Goal: Task Accomplishment & Management: Complete application form

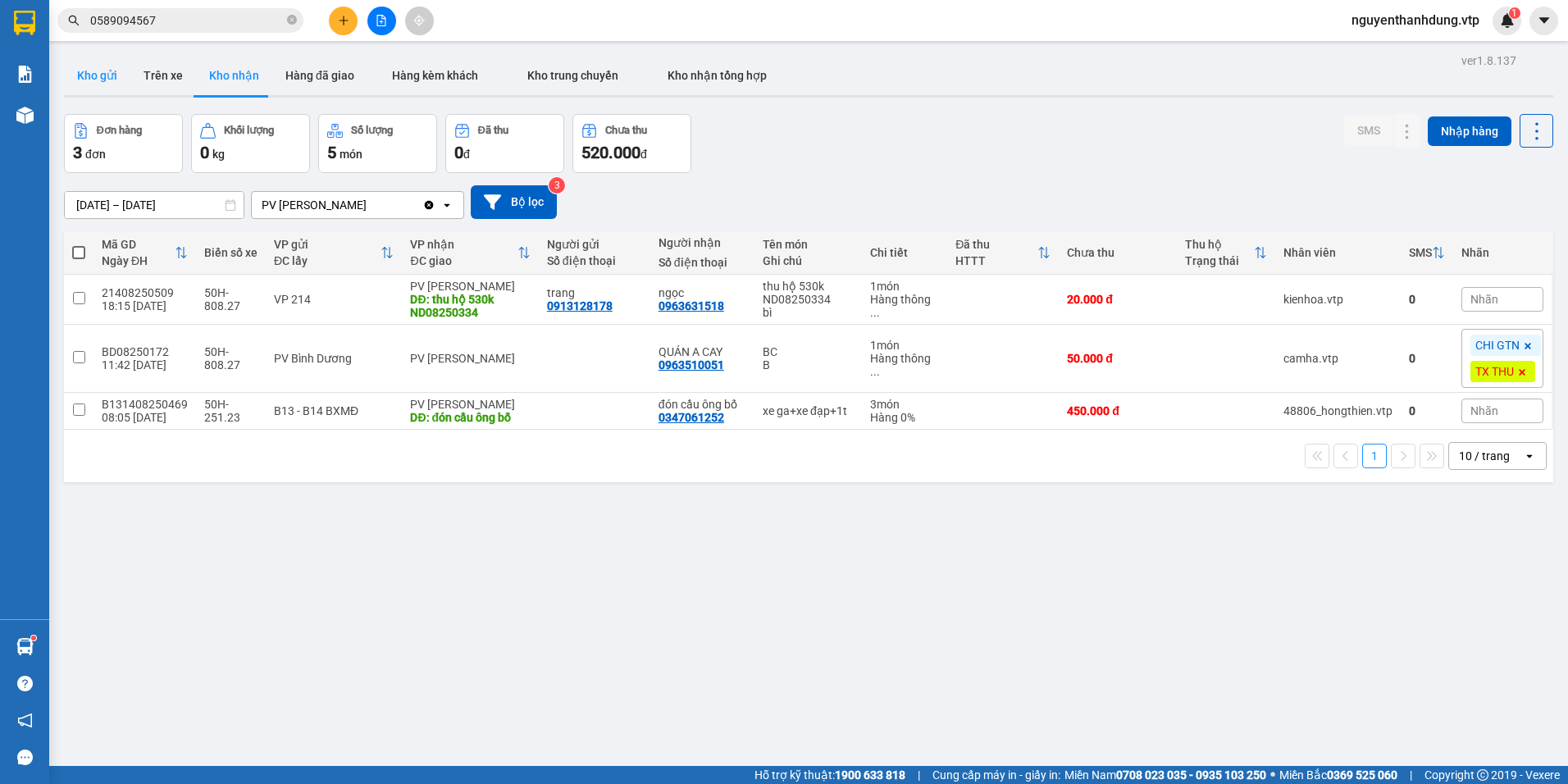
click at [104, 76] on button "Kho gửi" at bounding box center [97, 76] width 66 height 40
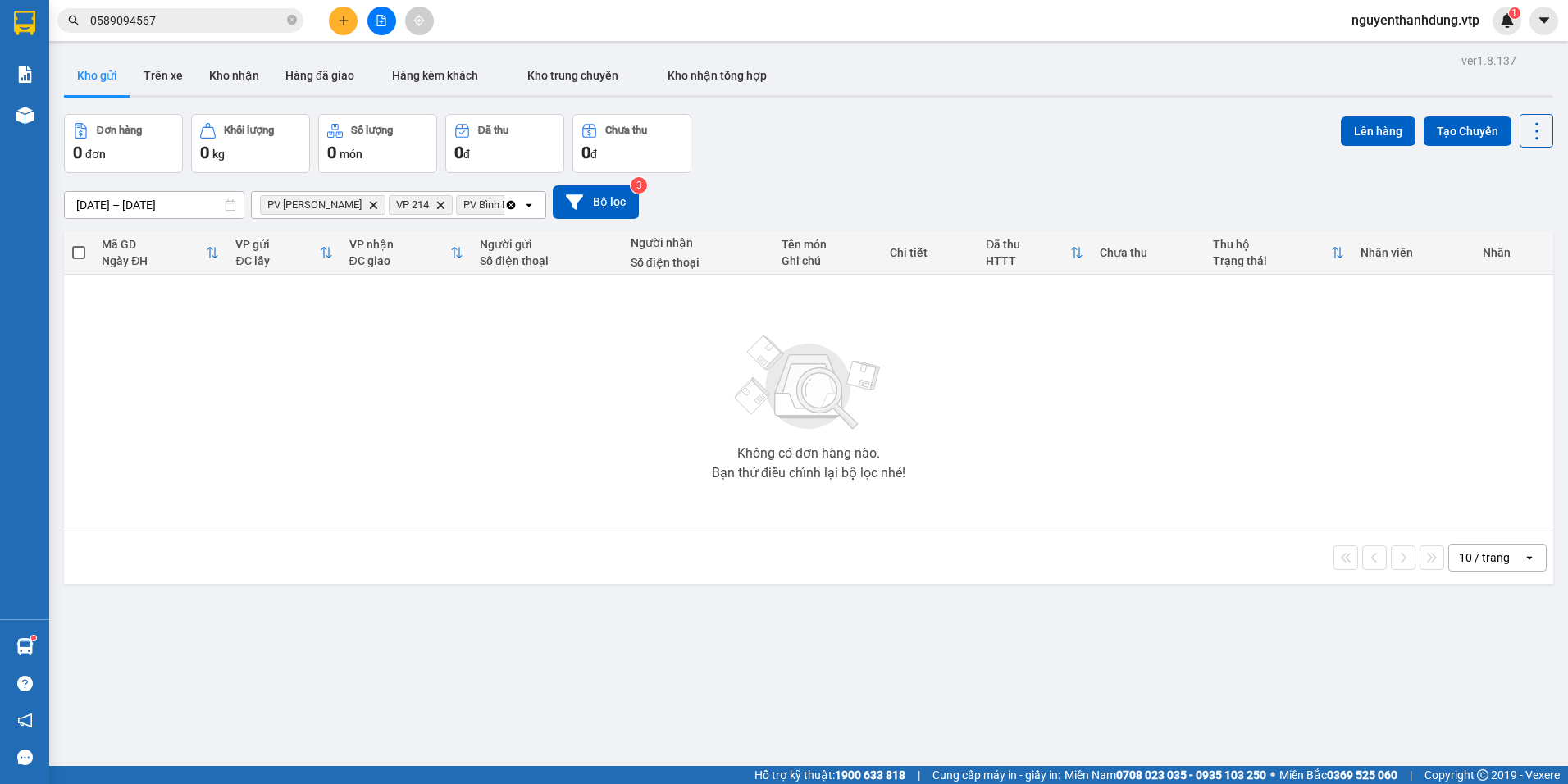
click at [368, 205] on icon "Delete" at bounding box center [372, 204] width 9 height 9
click at [338, 23] on icon "plus" at bounding box center [343, 20] width 11 height 11
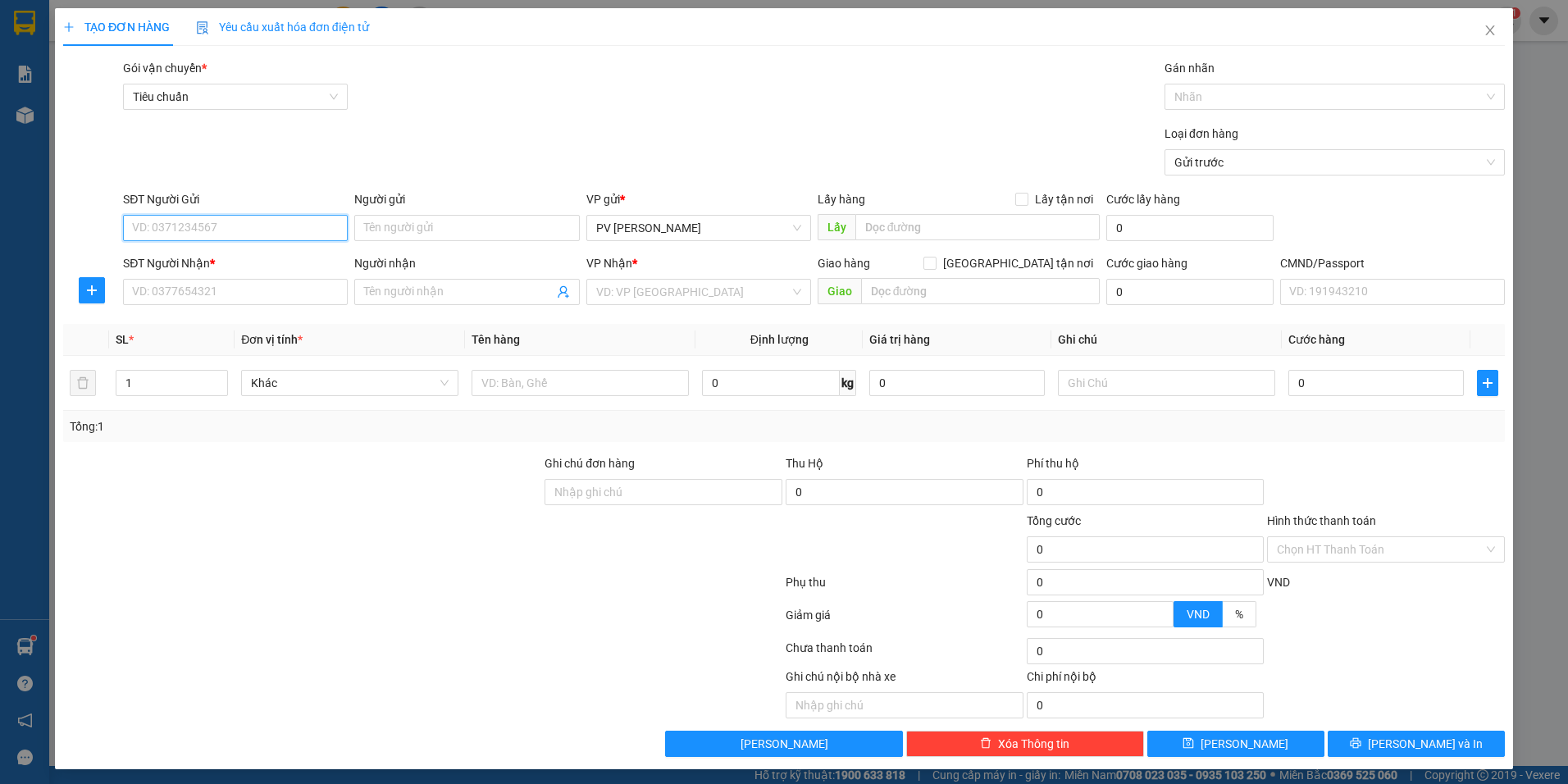
click at [194, 233] on input "SĐT Người Gửi" at bounding box center [235, 227] width 225 height 26
click at [228, 262] on div "0387551778 - cô nghĩa" at bounding box center [234, 260] width 203 height 18
type input "0387551778"
type input "cô nghĩa"
type input "0972277835"
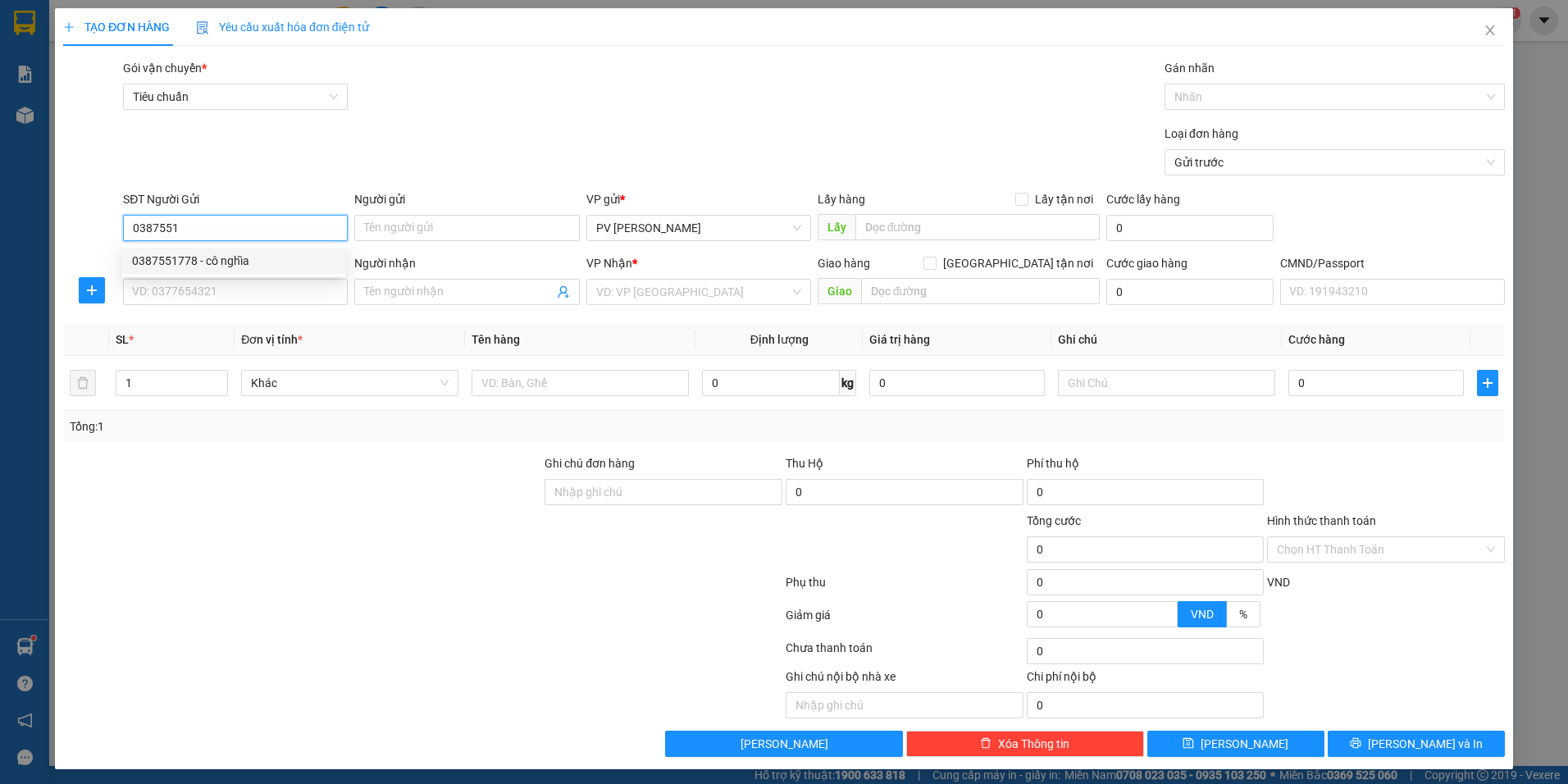
type input "ấn"
type input "cổng xanh"
type input "0387551778"
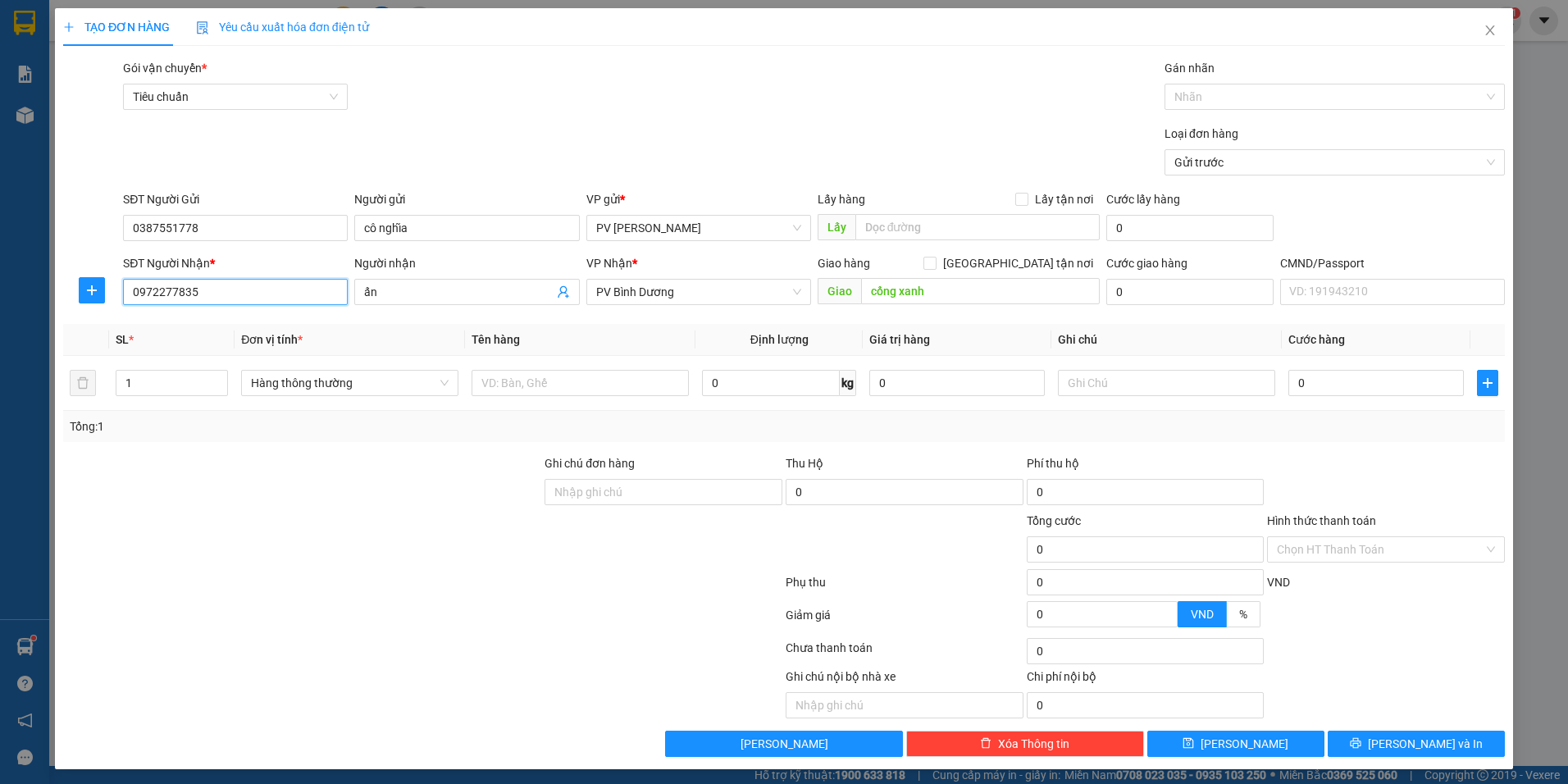
click at [250, 296] on input "0972277835" at bounding box center [235, 292] width 225 height 26
type input "0"
click at [237, 327] on div "0988800449 - YẾN" at bounding box center [234, 324] width 203 height 18
type input "0988800449"
type input "YẾN"
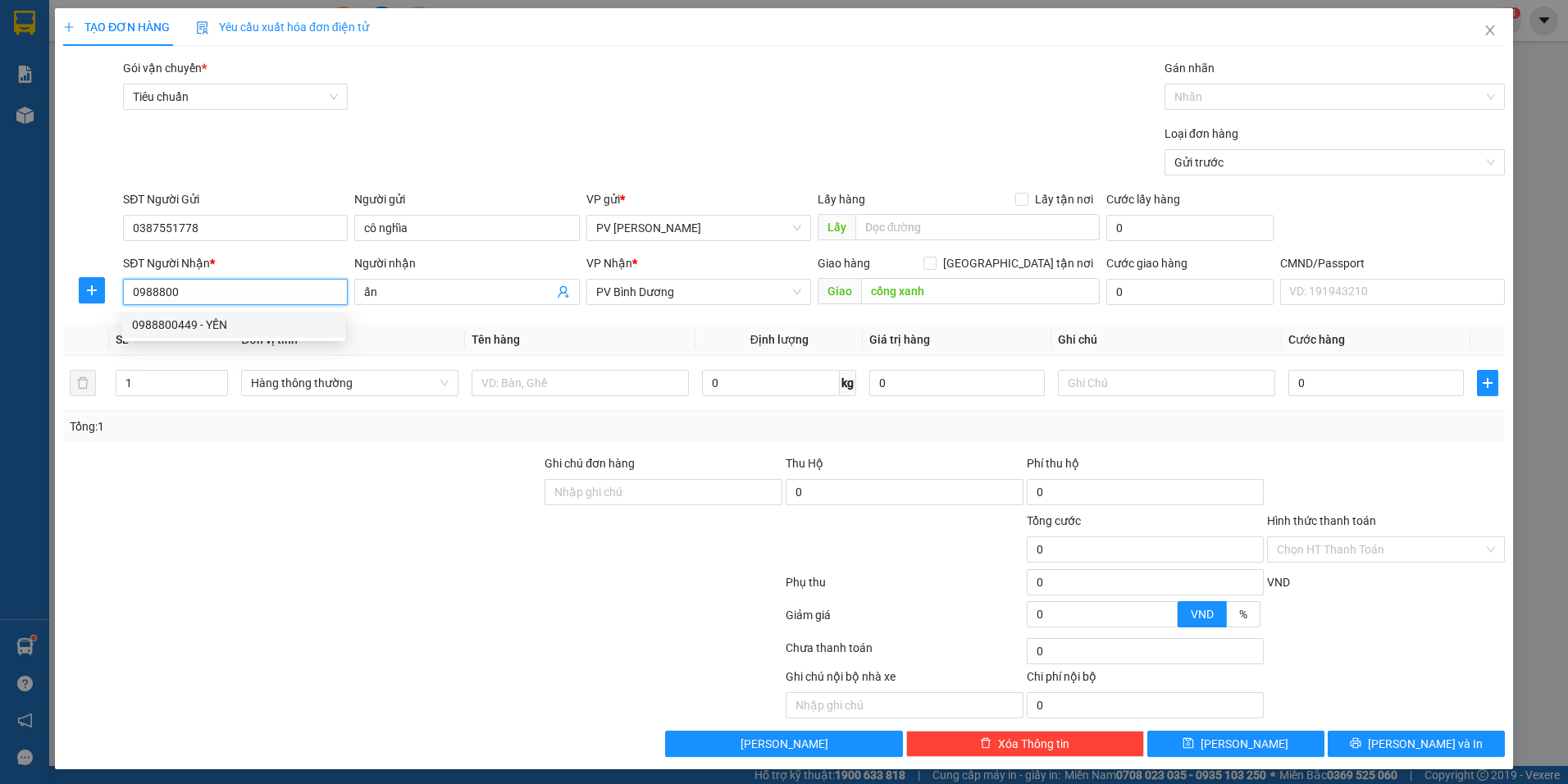
type input "N4 HÒA LÂN /GỌI TRC 20P"
type input "0988800449"
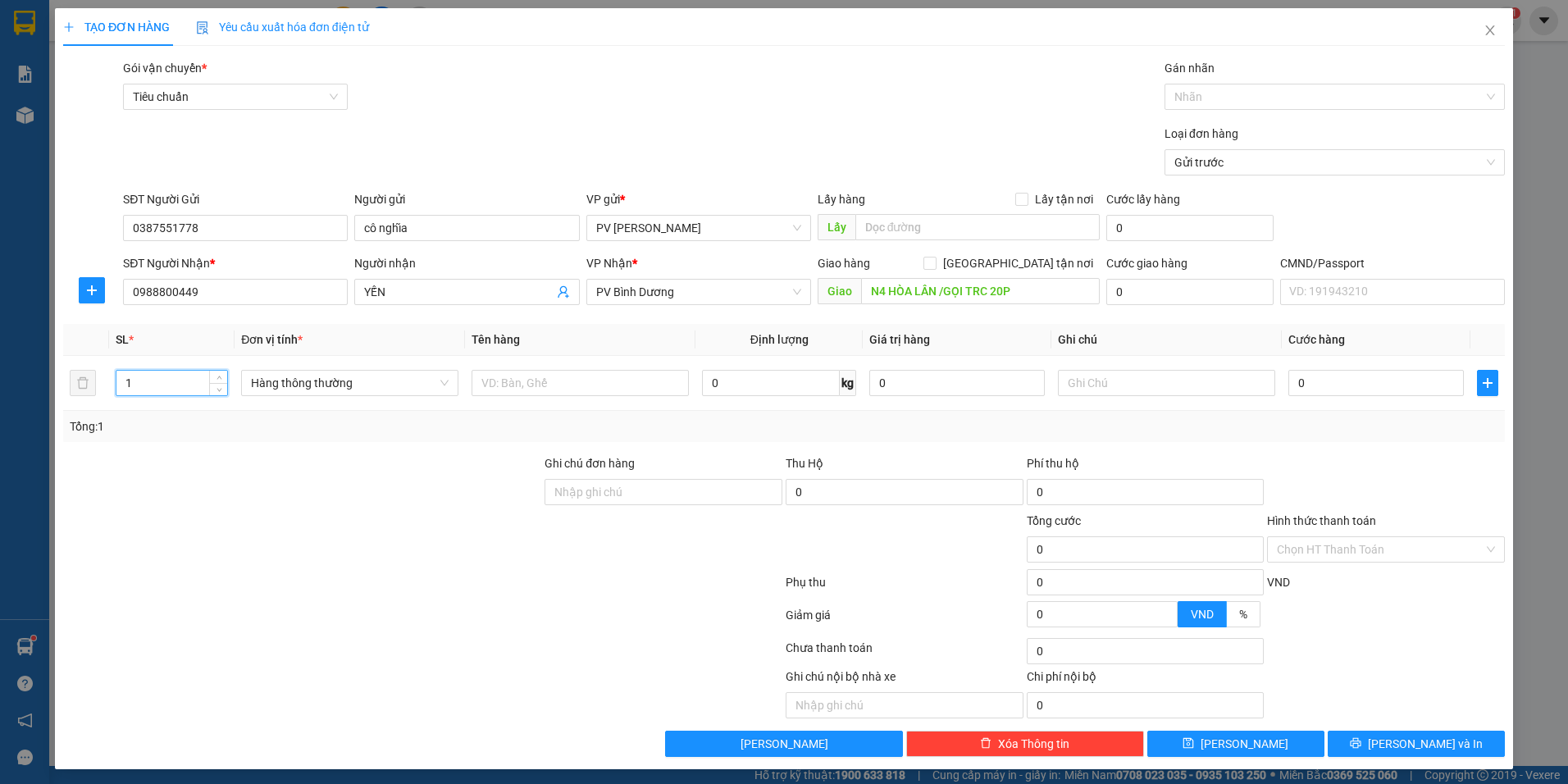
drag, startPoint x: 132, startPoint y: 382, endPoint x: 88, endPoint y: 414, distance: 54.4
click at [88, 414] on div "SL * Đơn vị tính * Tên hàng Định lượng Giá trị hàng Ghi chú Cước hàng 1 Hàng th…" at bounding box center [784, 383] width 1442 height 118
type input "2"
click at [509, 380] on input "text" at bounding box center [580, 383] width 217 height 26
type input "GẠO"
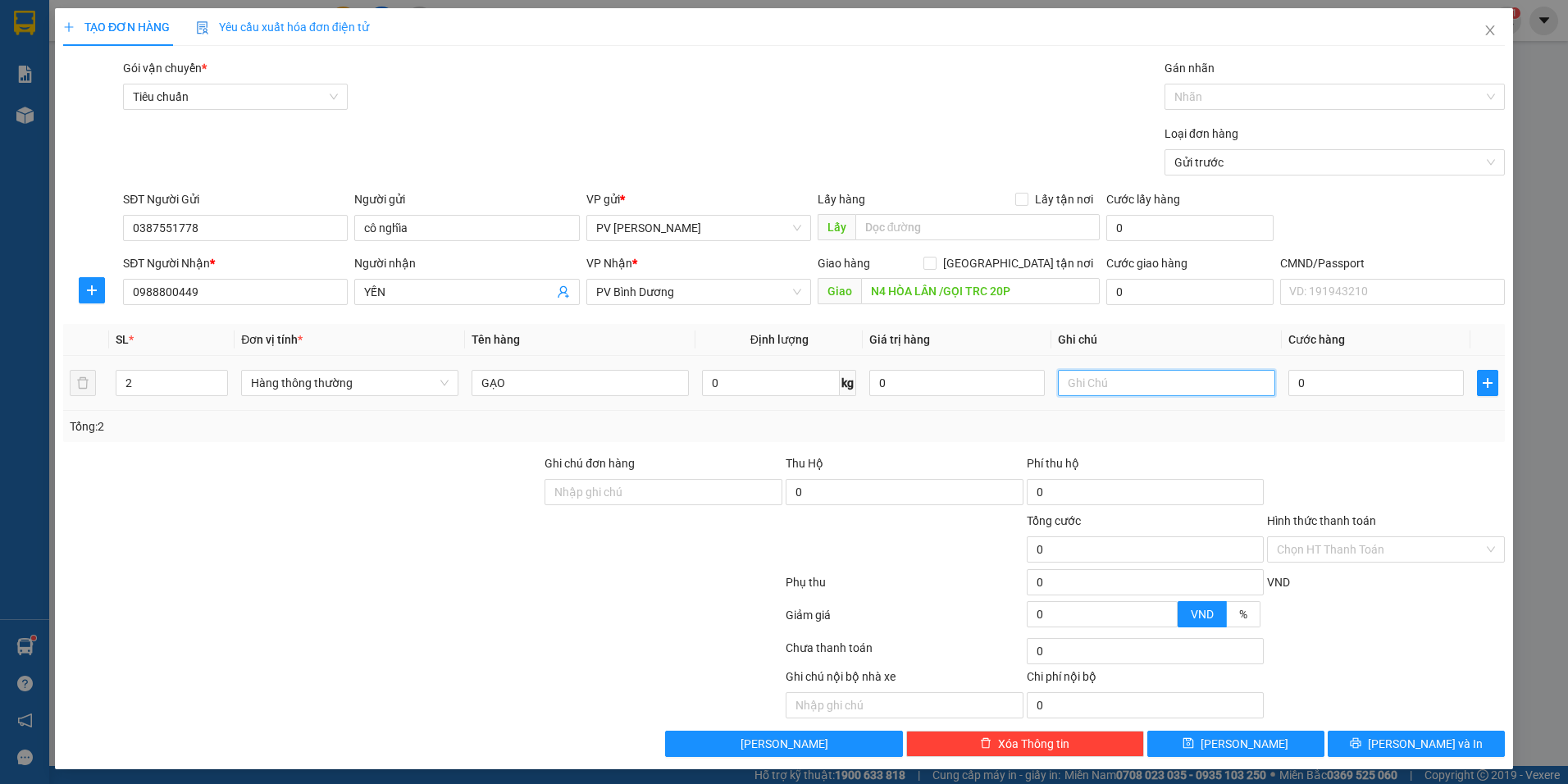
click at [1144, 384] on input "text" at bounding box center [1167, 383] width 217 height 26
type input "BAO"
click at [1373, 382] on input "0" at bounding box center [1377, 383] width 176 height 26
type input "1"
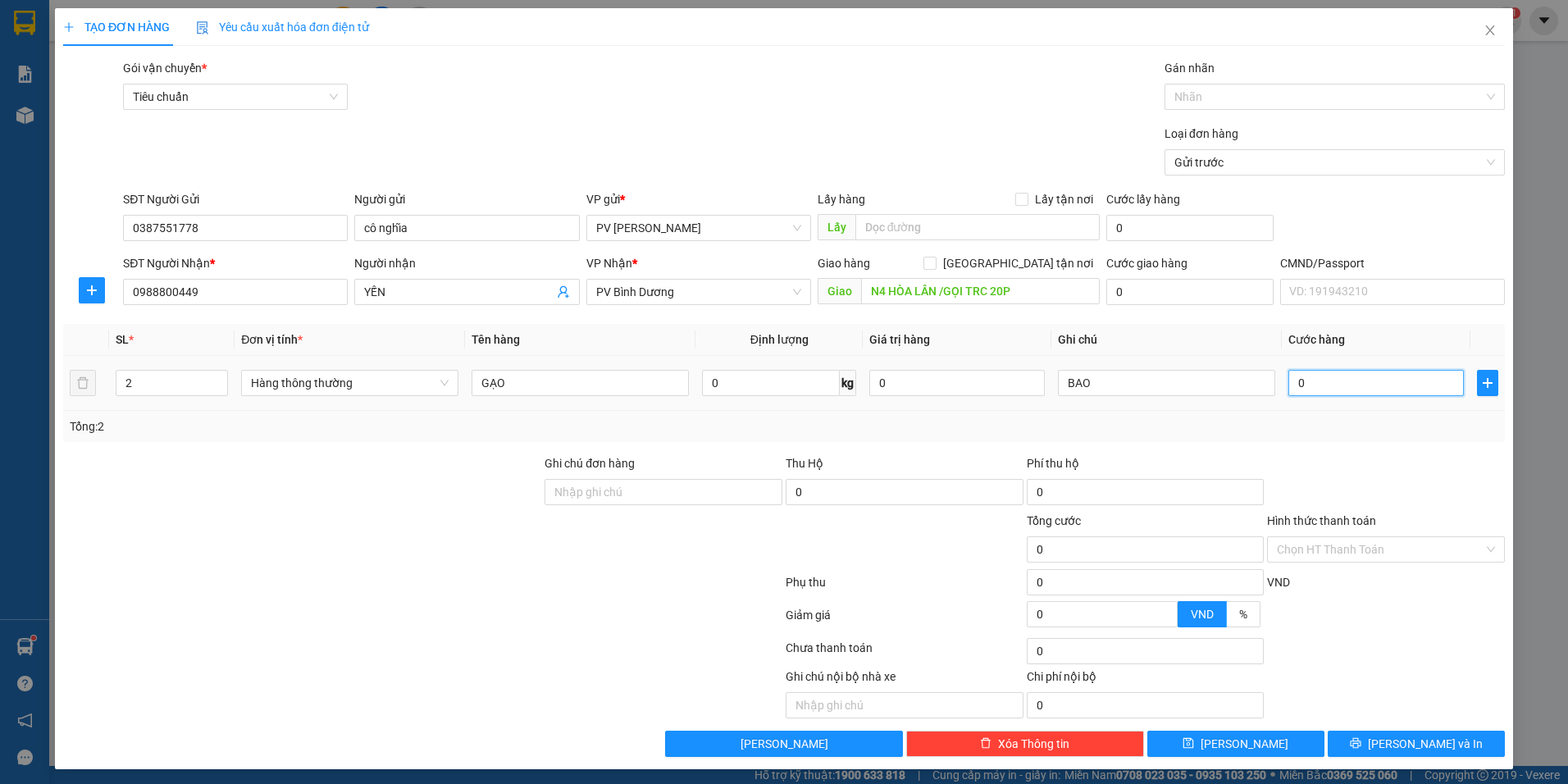
type input "1"
type input "18"
type input "180"
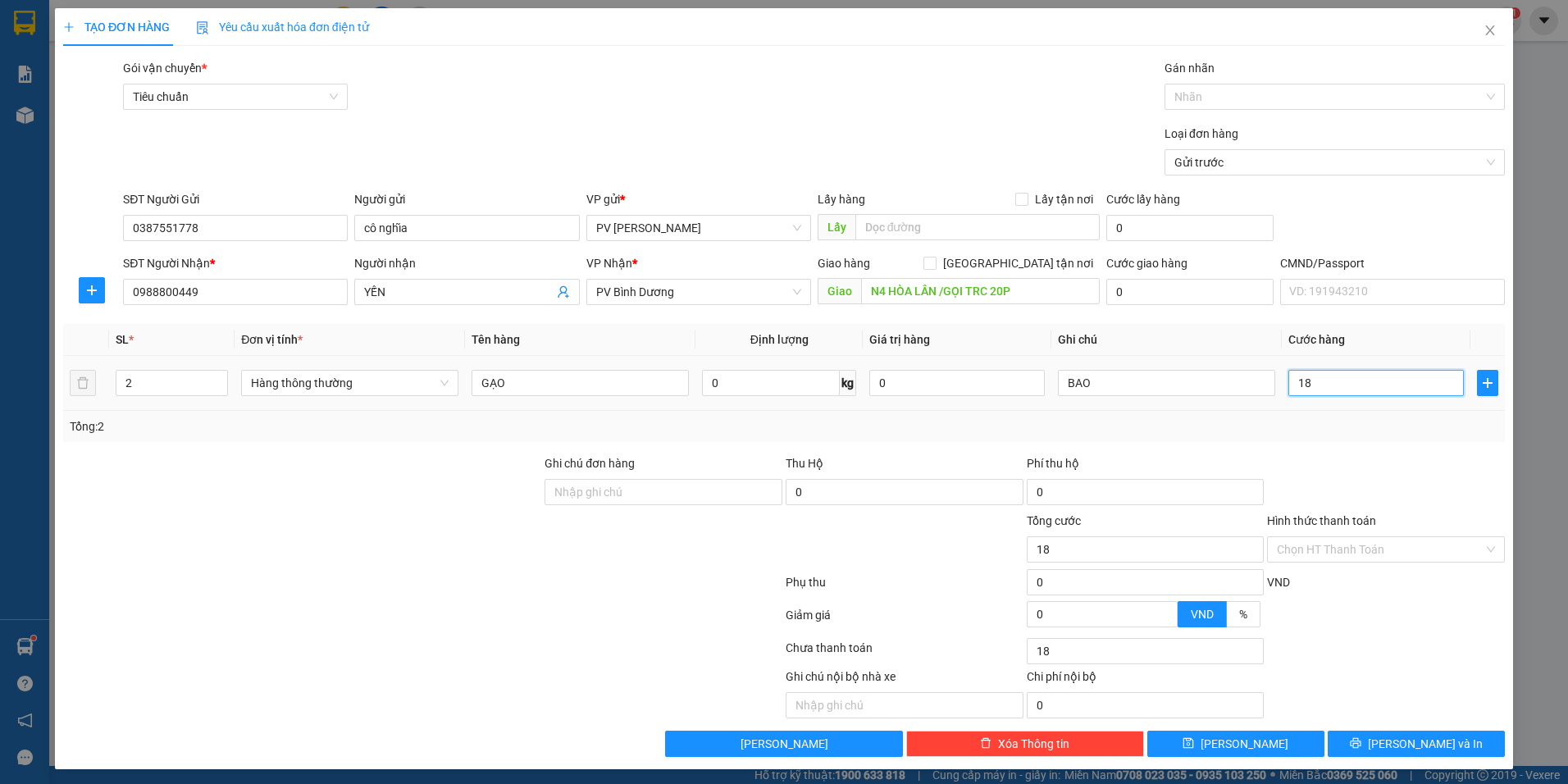
type input "180"
type input "1.800"
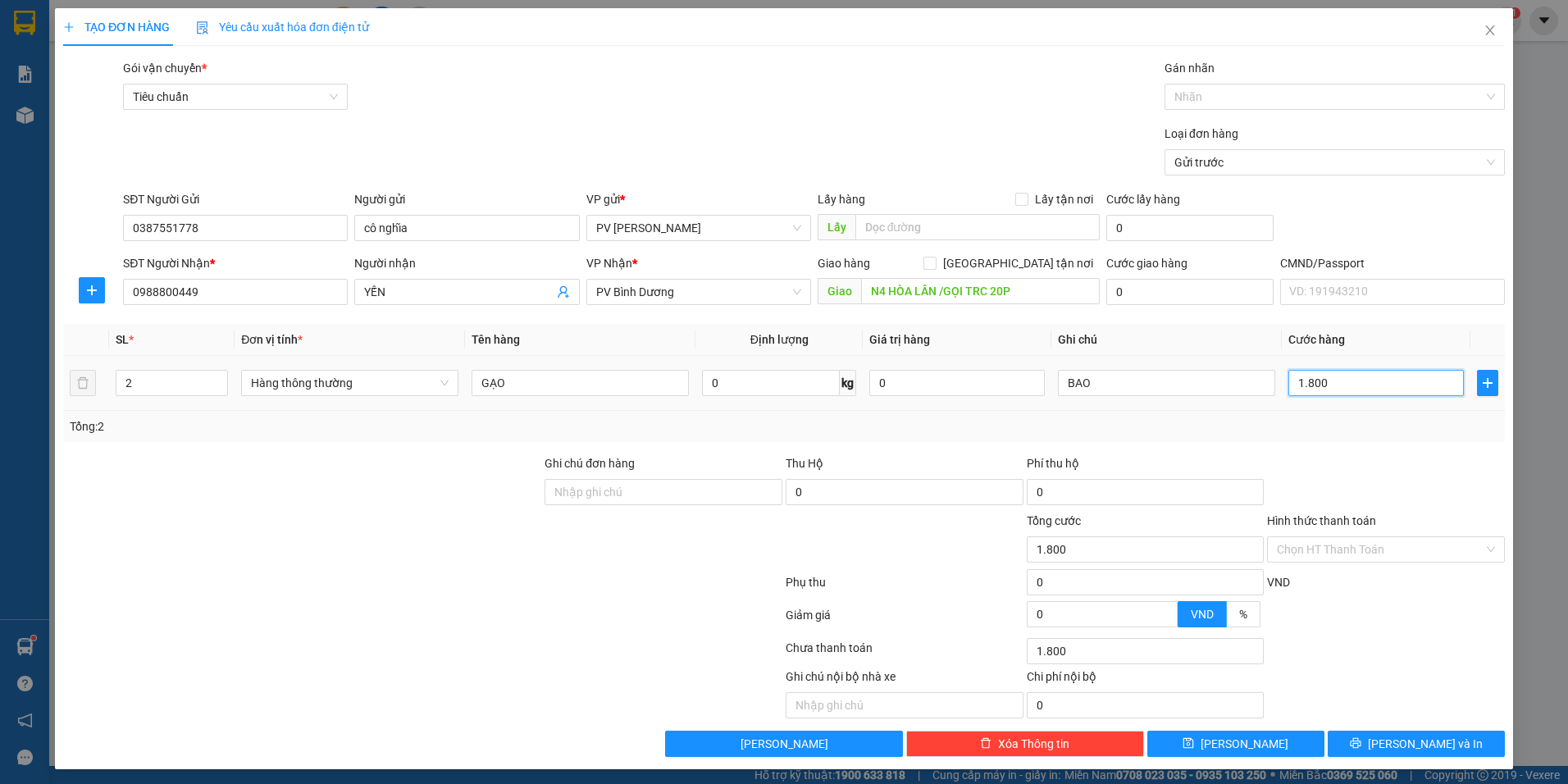
type input "18.000"
type input "180.000"
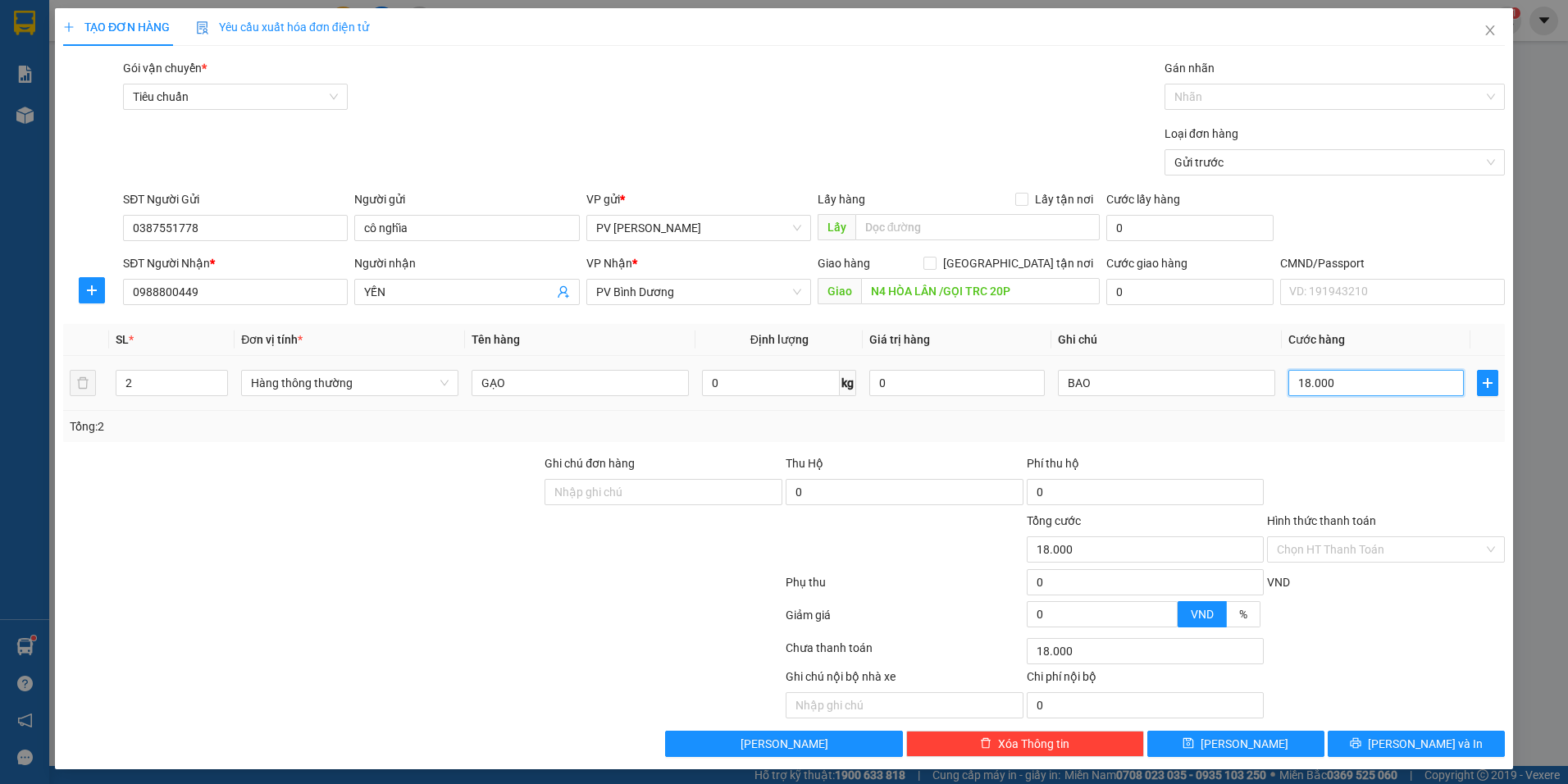
type input "180.000"
type input "1.800.000"
type input "180.000"
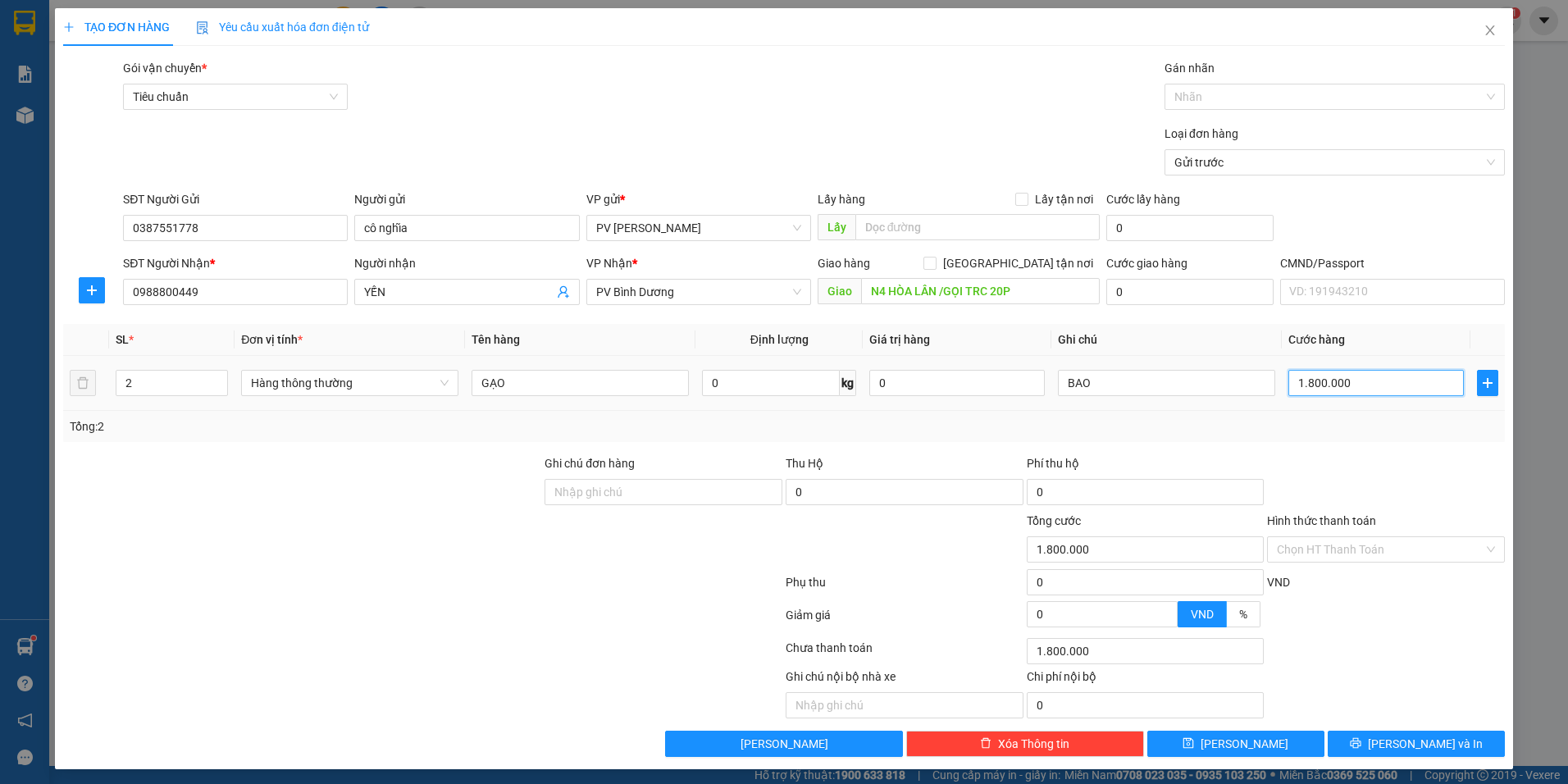
type input "180.000"
click at [1361, 739] on icon "printer" at bounding box center [1355, 743] width 10 height 10
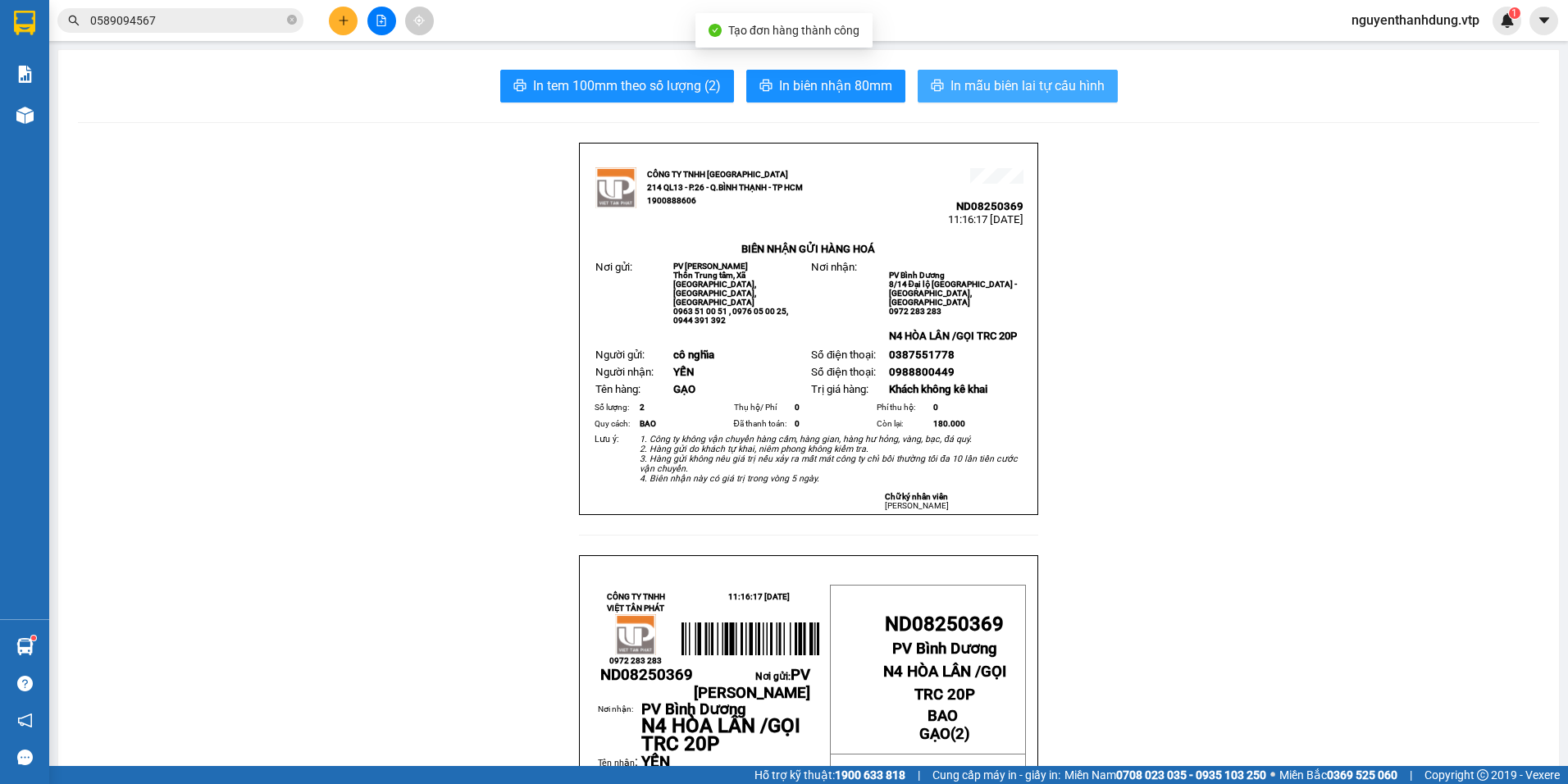
click at [1025, 97] on button "In mẫu biên lai tự cấu hình" at bounding box center [1018, 86] width 200 height 33
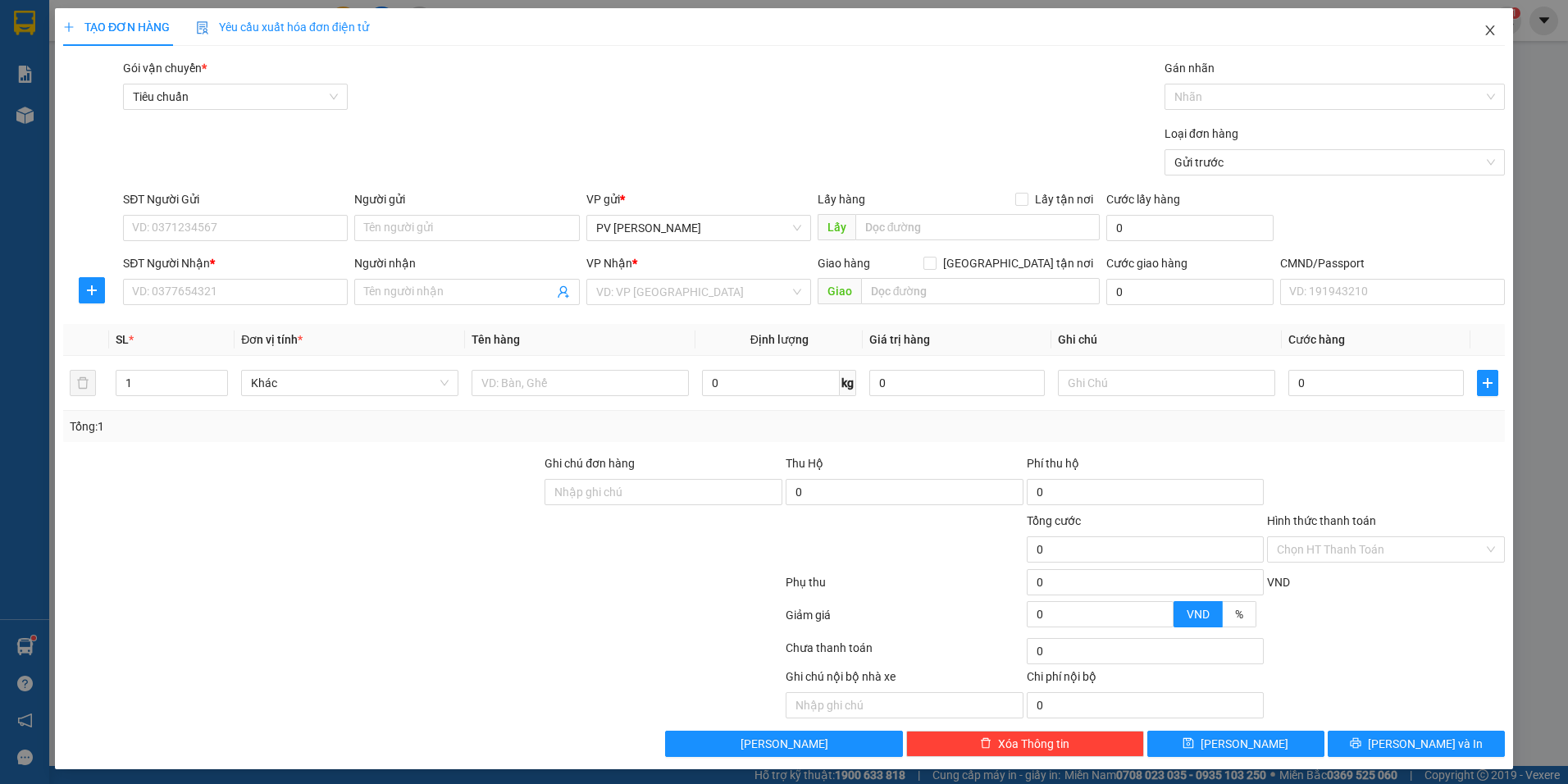
click at [1484, 28] on icon "close" at bounding box center [1490, 30] width 13 height 13
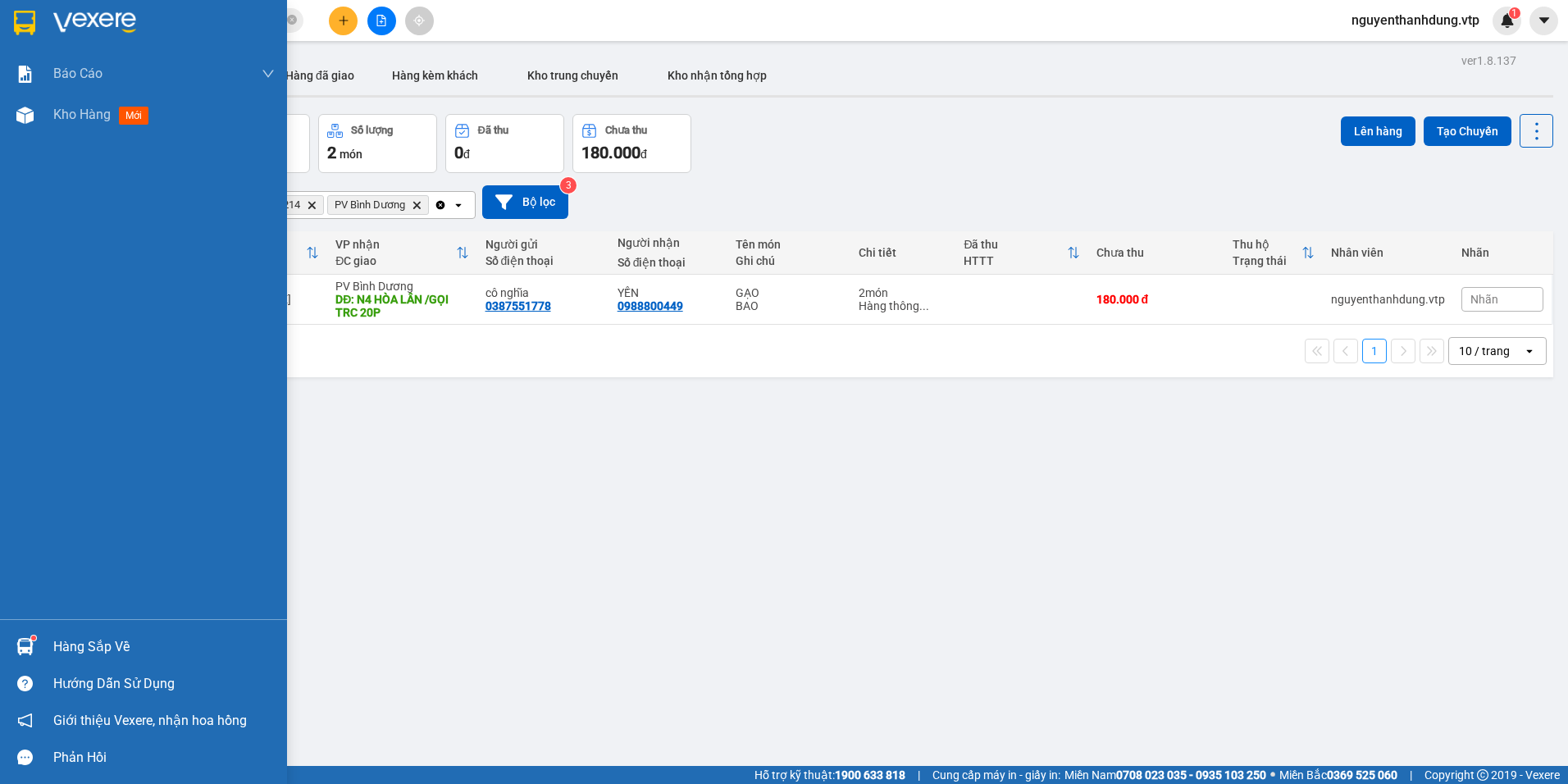
click at [162, 646] on div "Hàng sắp về" at bounding box center [164, 647] width 222 height 25
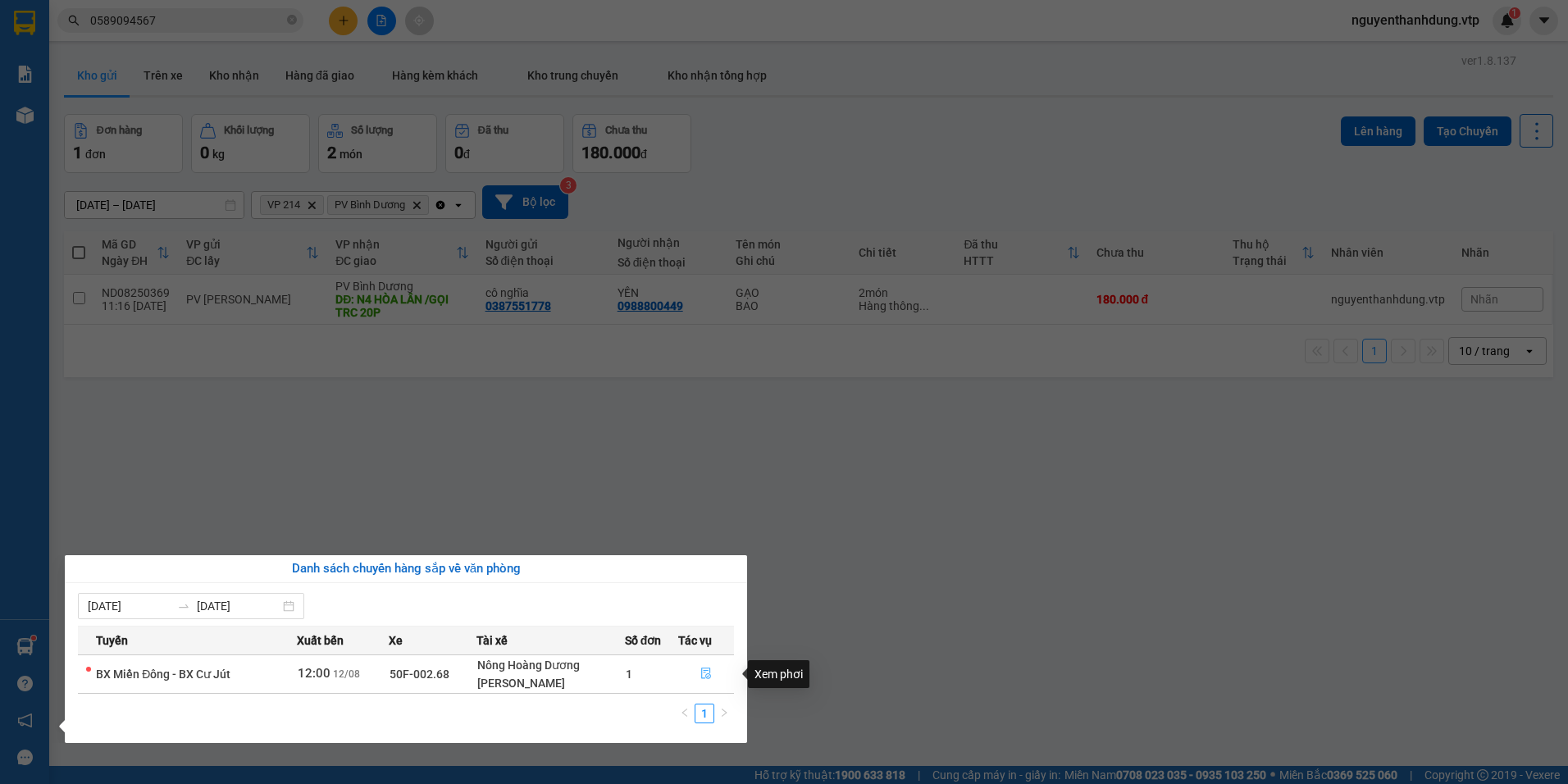
click at [702, 680] on span "file-done" at bounding box center [706, 674] width 11 height 13
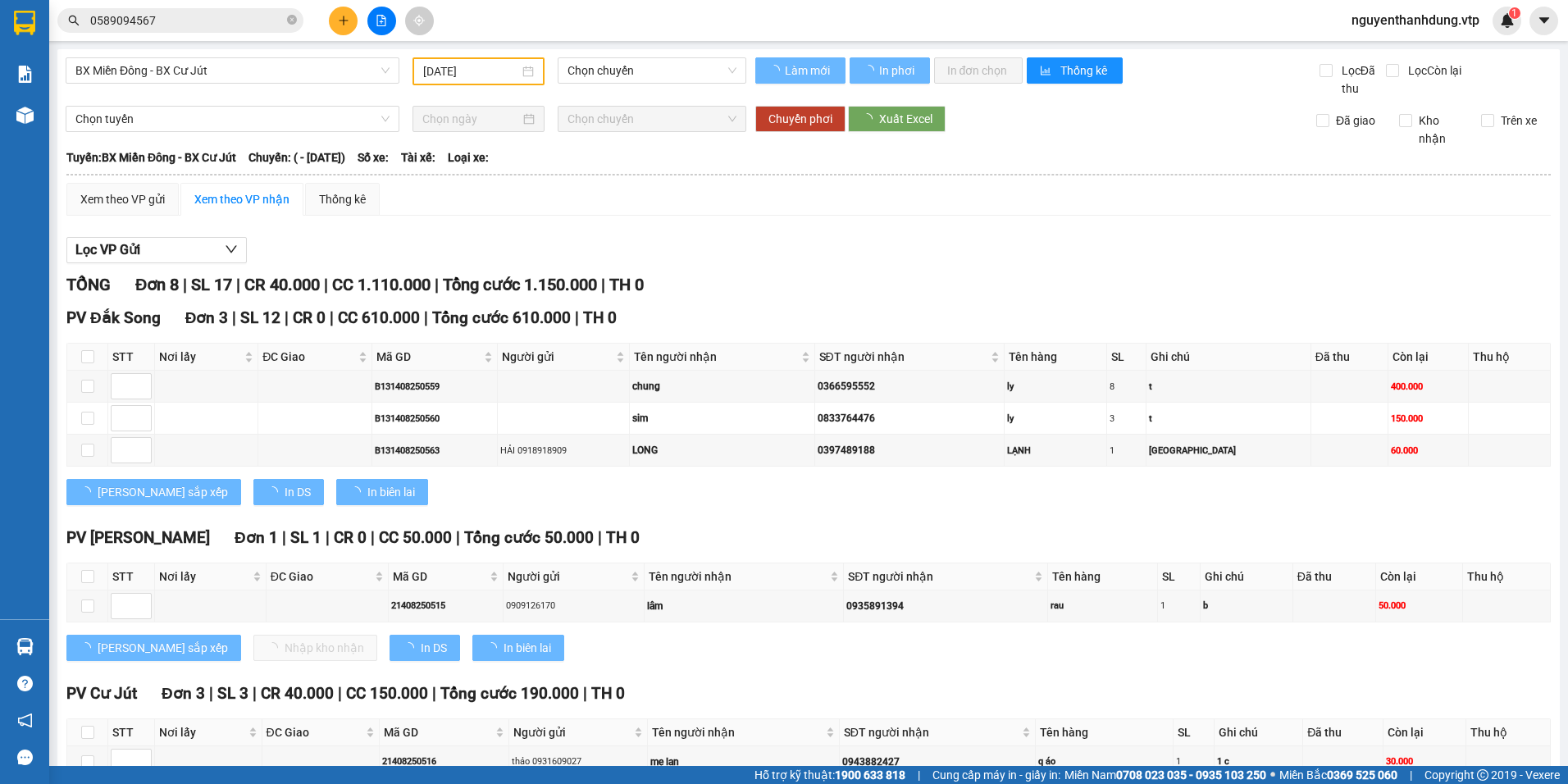
type input "[DATE]"
